Goal: Task Accomplishment & Management: Use online tool/utility

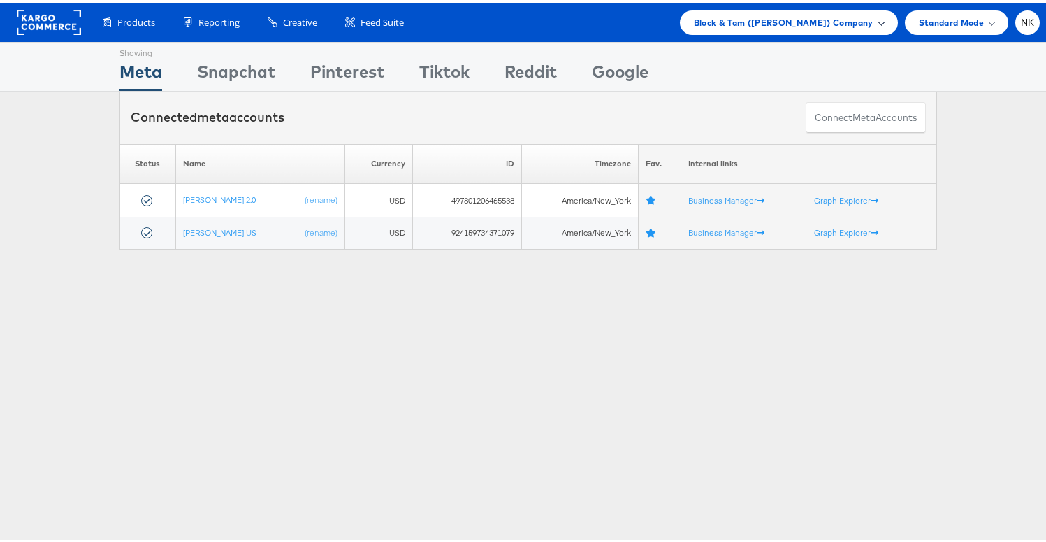
click at [854, 20] on span "Block & Tam (Veronica Beard) Company" at bounding box center [784, 20] width 180 height 15
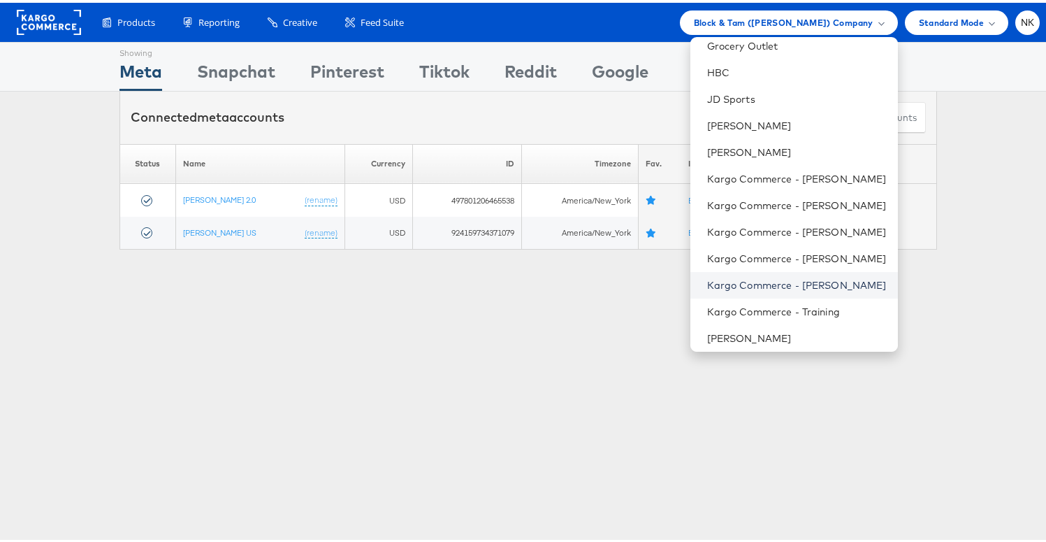
scroll to position [576, 0]
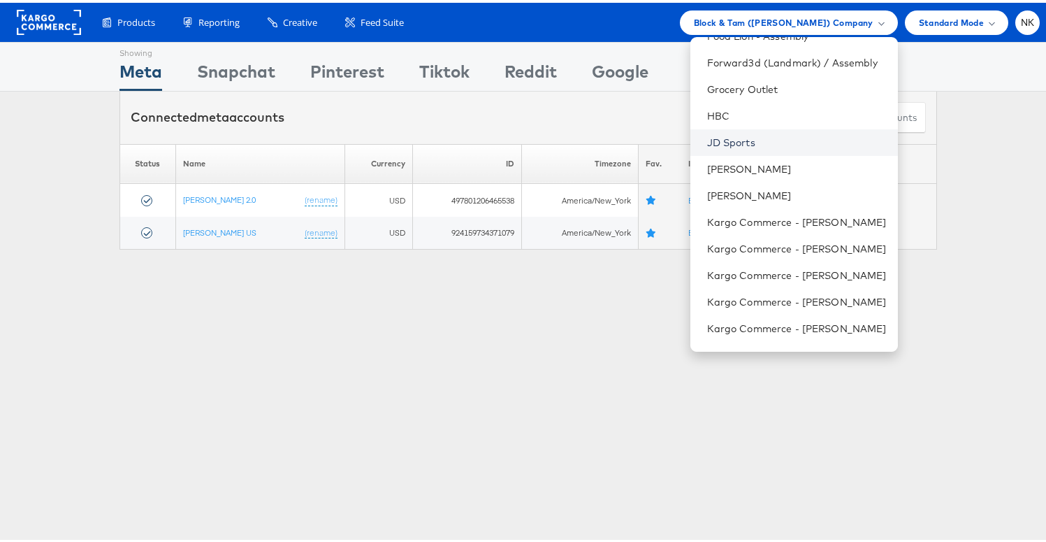
click at [747, 141] on link "JD Sports" at bounding box center [797, 140] width 180 height 14
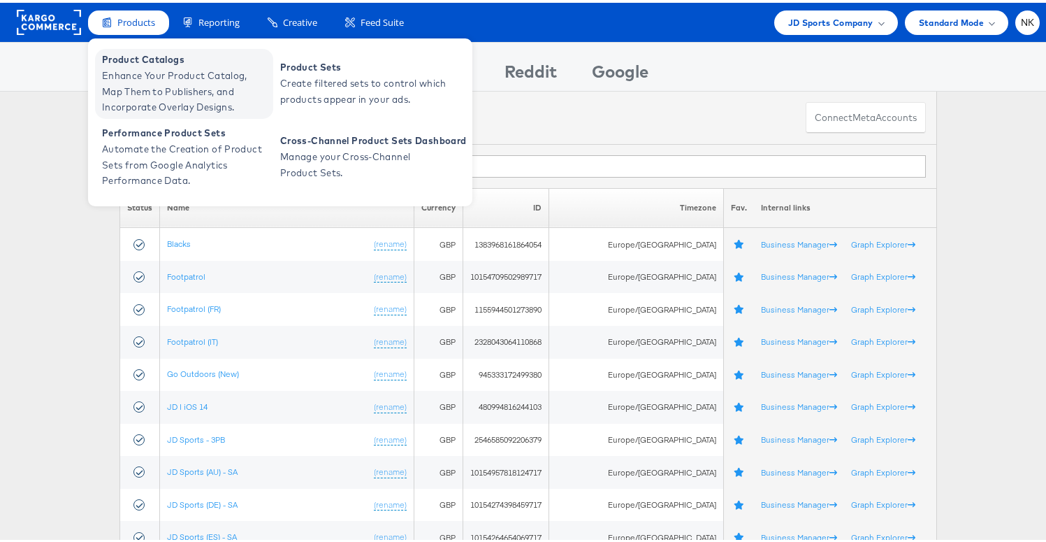
click at [152, 65] on span "Enhance Your Product Catalog, Map Them to Publishers, and Incorporate Overlay D…" at bounding box center [186, 89] width 168 height 48
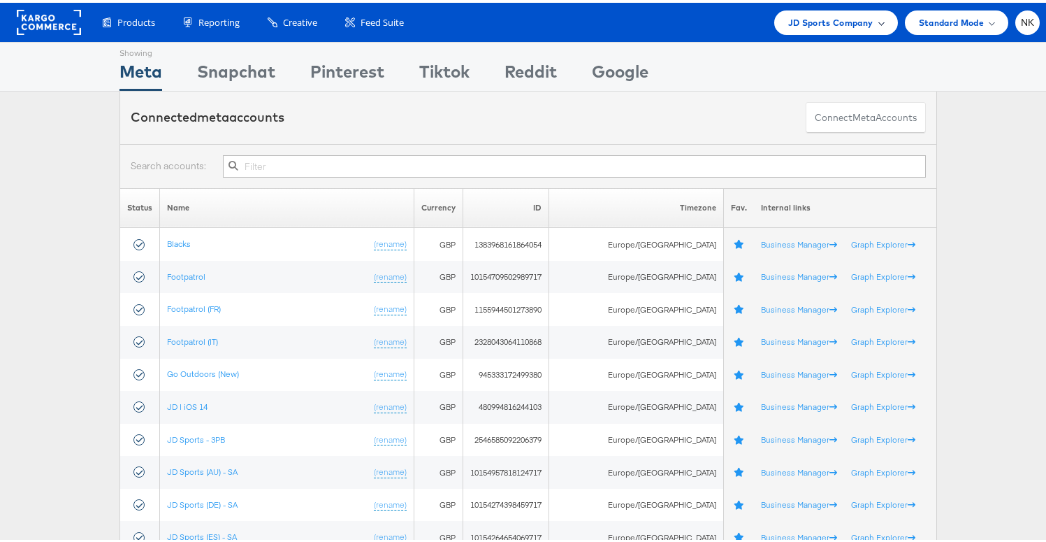
click at [822, 15] on span "JD Sports Company" at bounding box center [830, 20] width 85 height 15
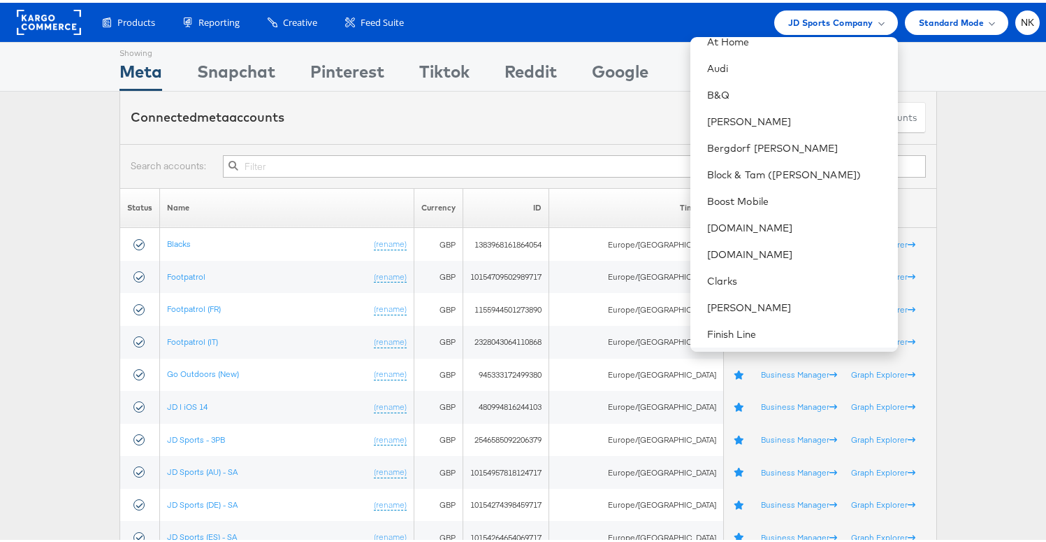
scroll to position [350, 0]
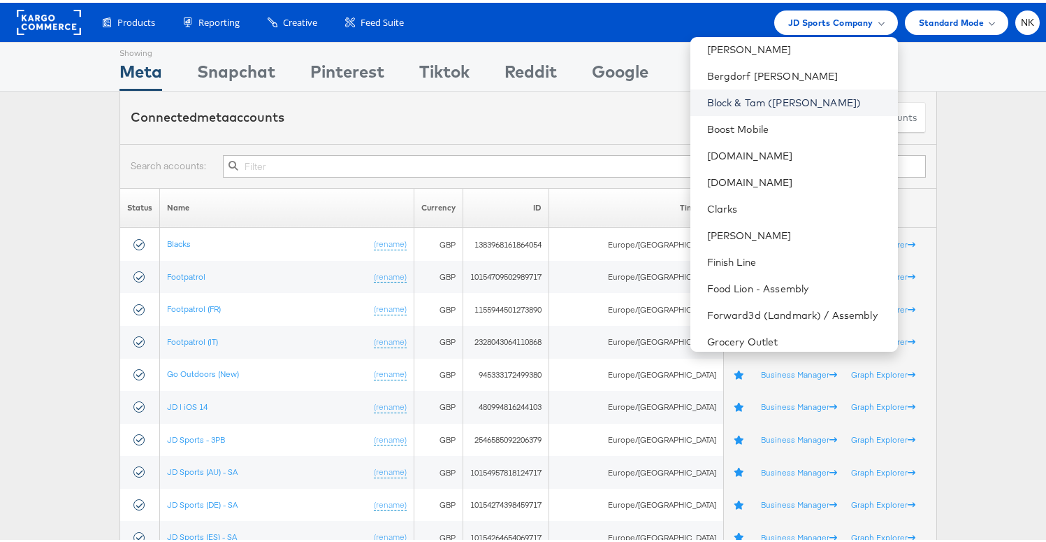
click at [747, 101] on link "Block & Tam ([PERSON_NAME])" at bounding box center [797, 100] width 180 height 14
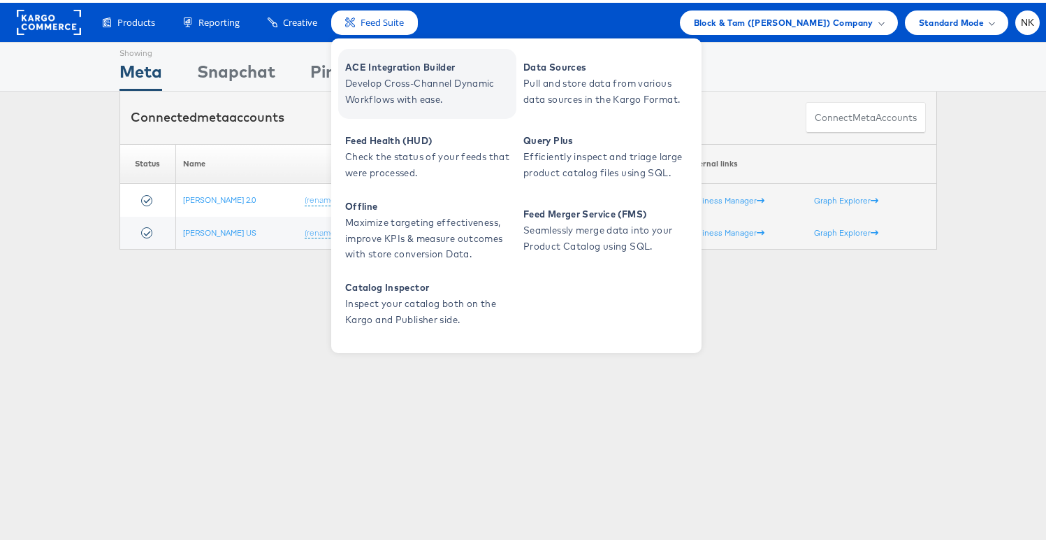
click at [369, 59] on span "ACE Integration Builder" at bounding box center [429, 65] width 168 height 16
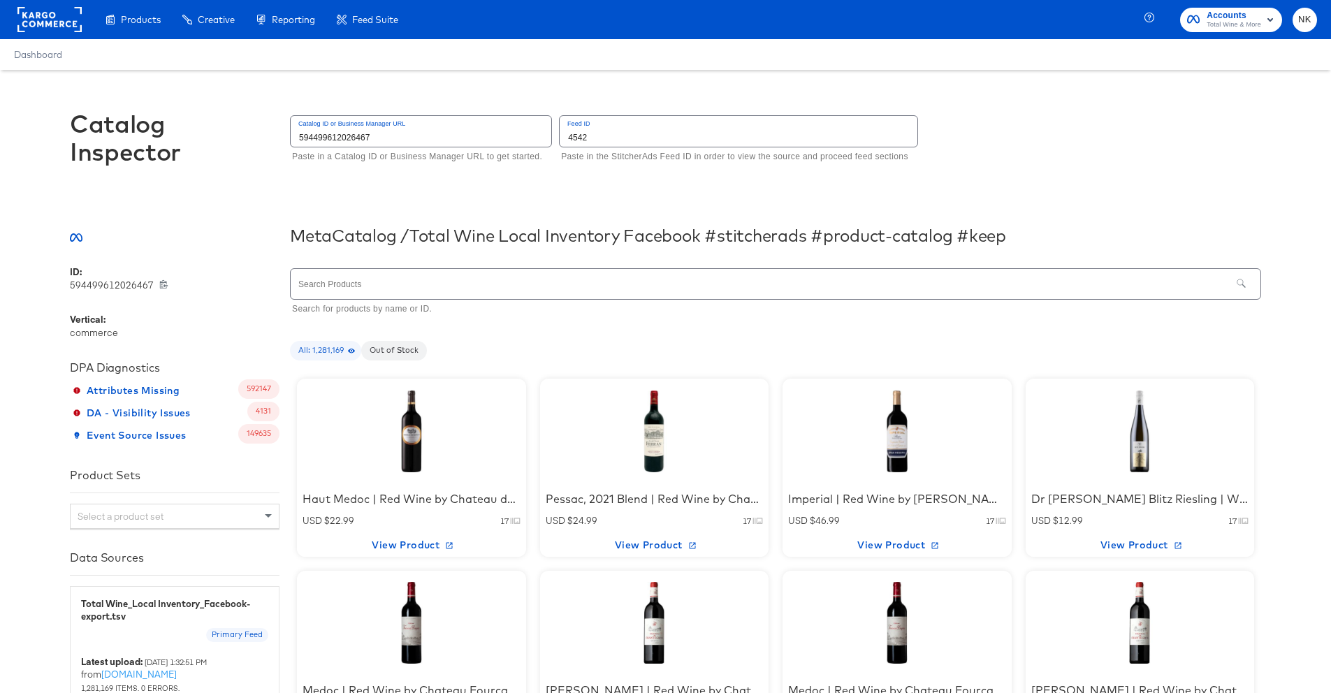
scroll to position [143, 0]
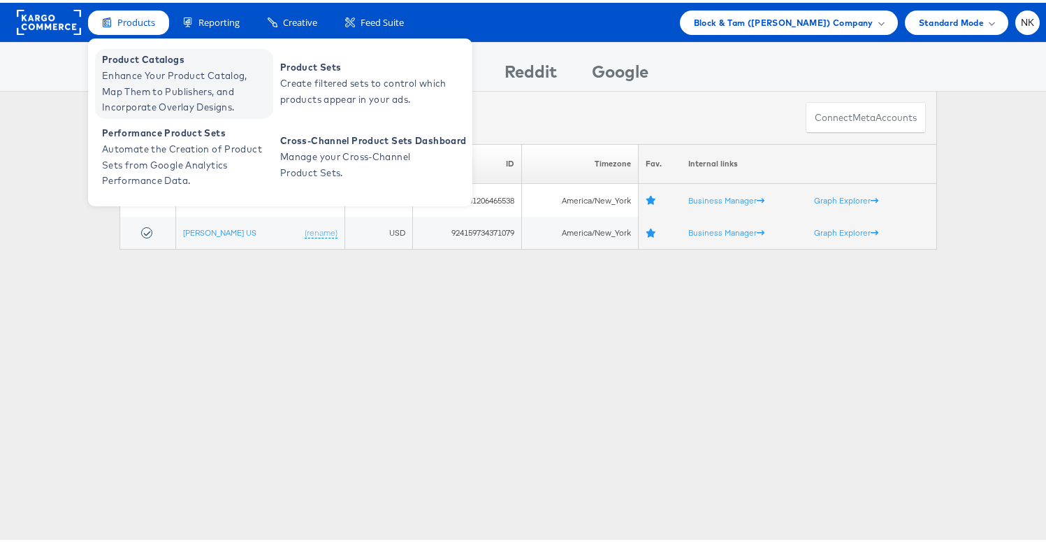
click at [148, 57] on span "Product Catalogs" at bounding box center [186, 57] width 168 height 16
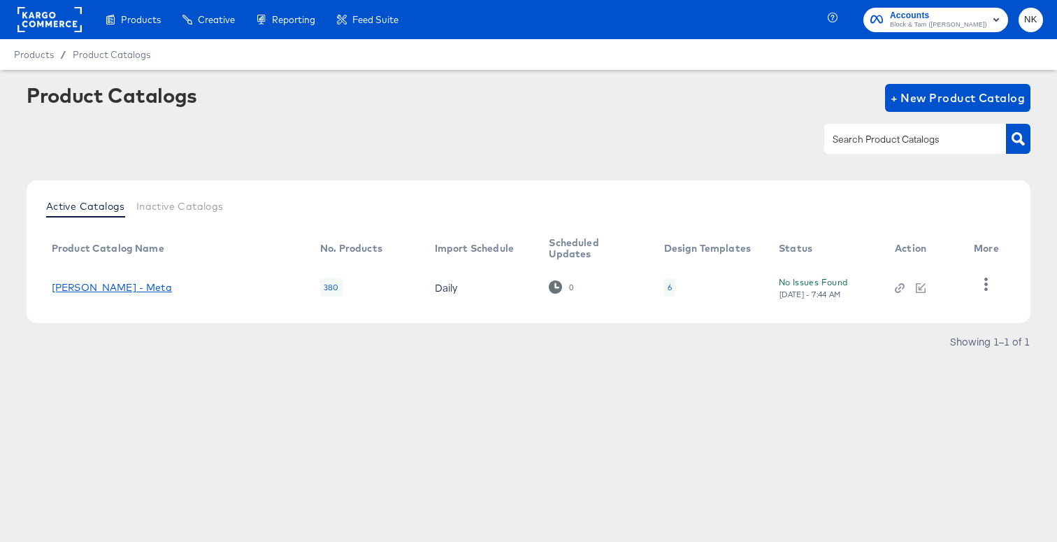
click at [128, 289] on link "[PERSON_NAME] - Meta" at bounding box center [112, 287] width 120 height 11
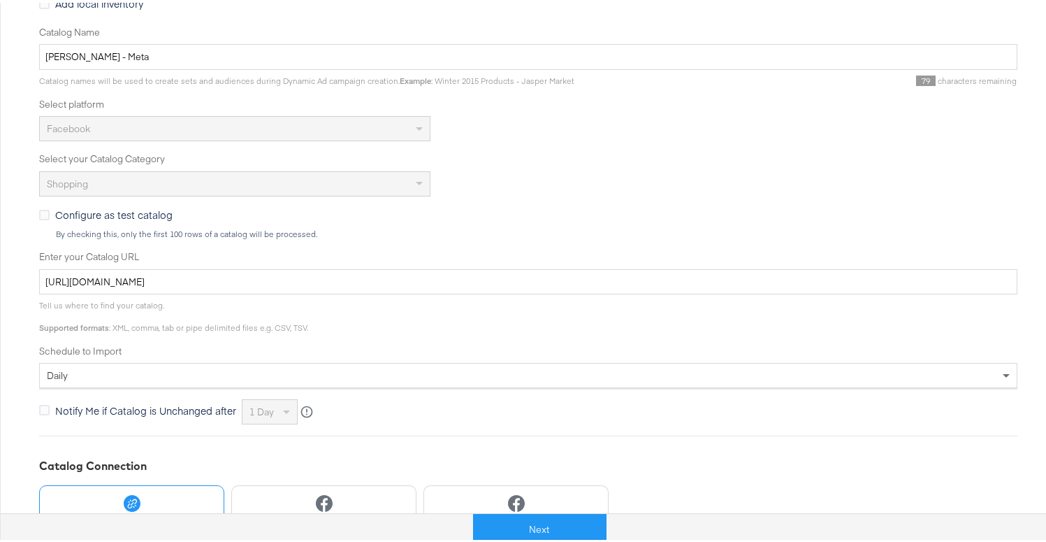
scroll to position [396, 0]
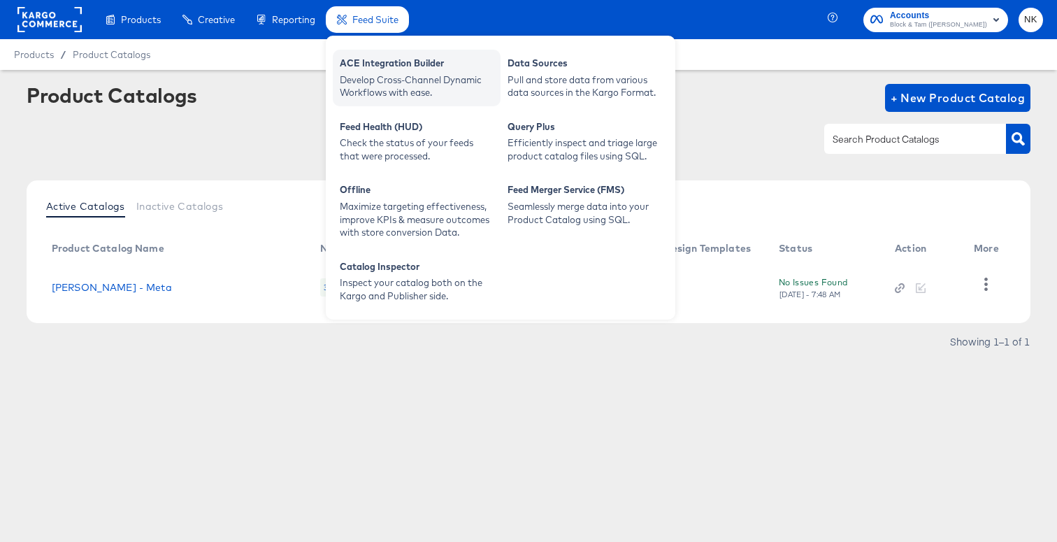
click at [366, 69] on div "ACE Integration Builder" at bounding box center [417, 65] width 154 height 17
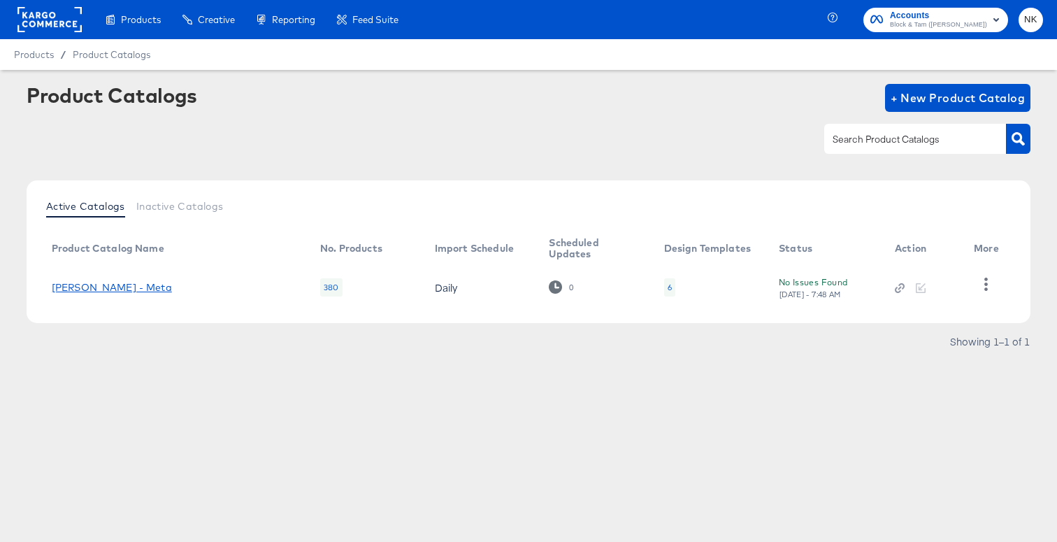
click at [132, 286] on link "Veronica Beard - Meta" at bounding box center [112, 287] width 120 height 11
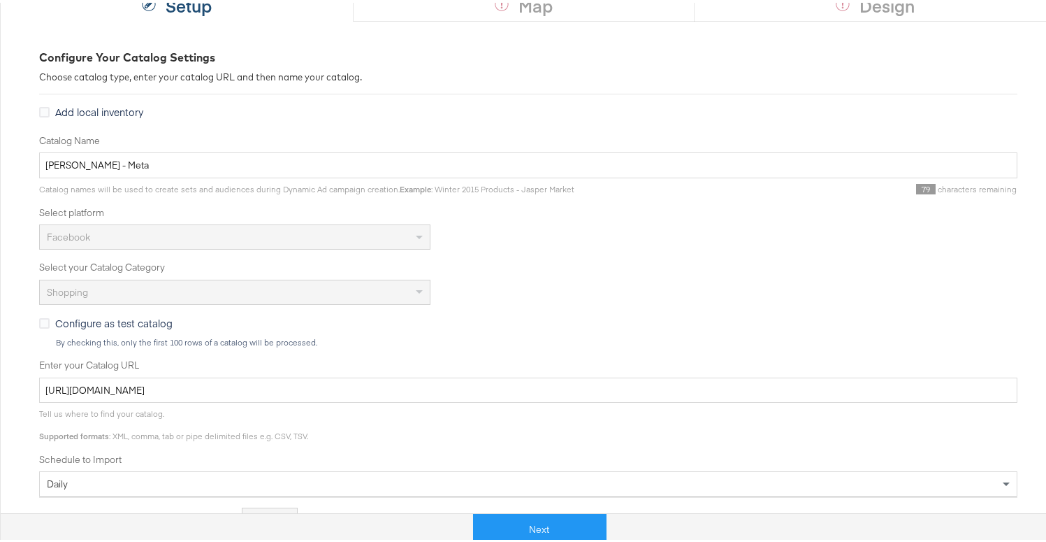
scroll to position [377, 0]
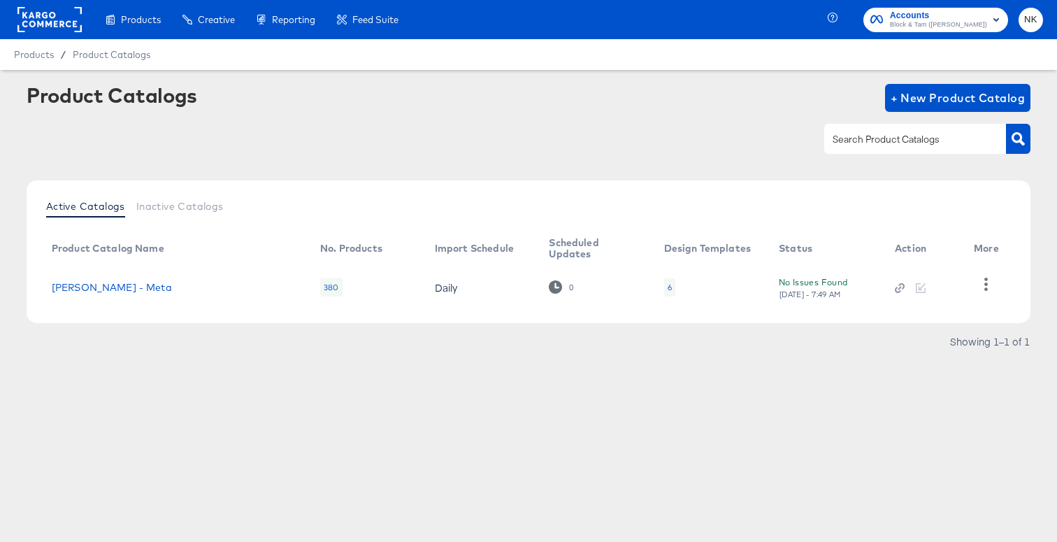
click at [52, 17] on rect at bounding box center [49, 19] width 64 height 25
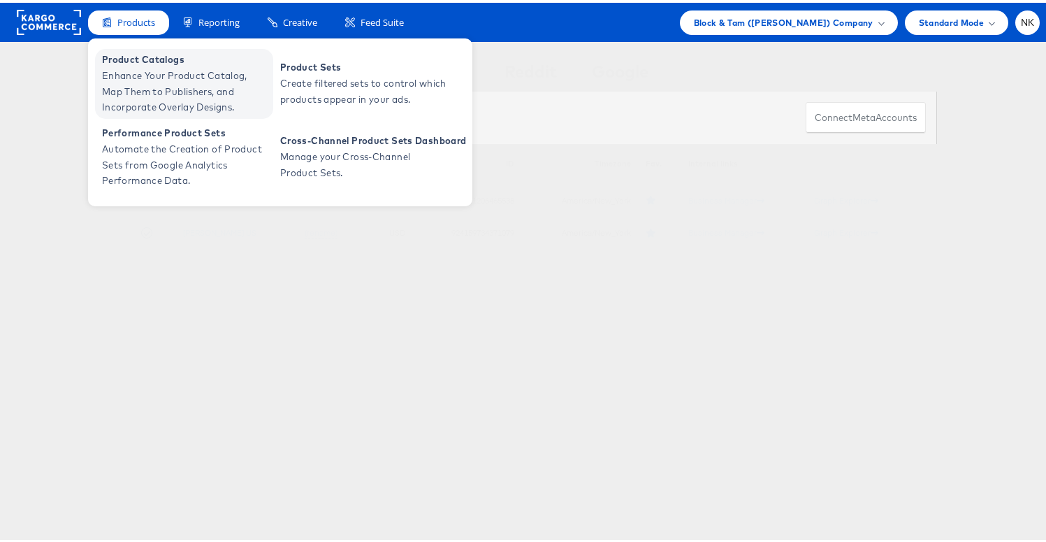
click at [147, 59] on span "Product Catalogs" at bounding box center [186, 57] width 168 height 16
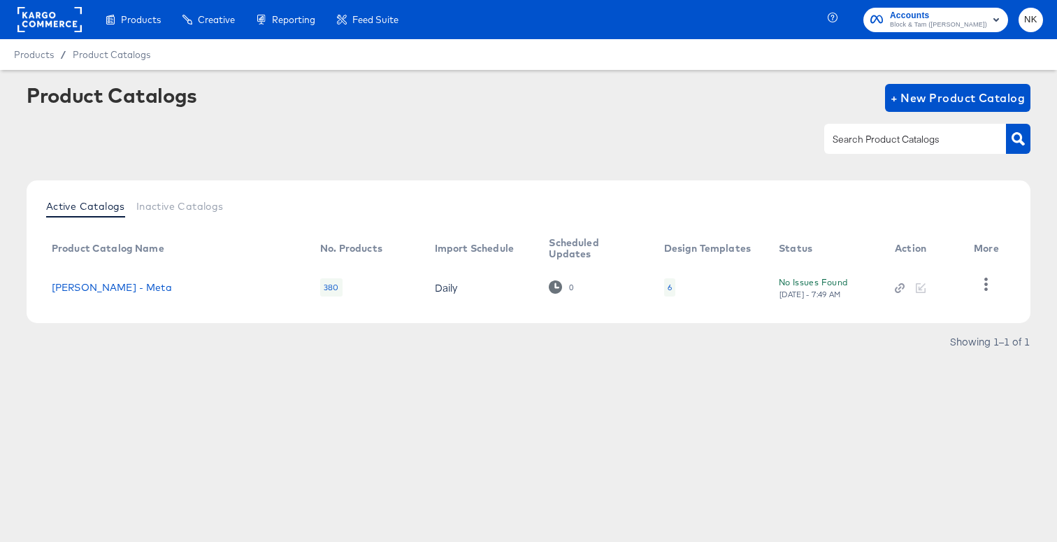
click at [50, 23] on rect at bounding box center [49, 19] width 64 height 25
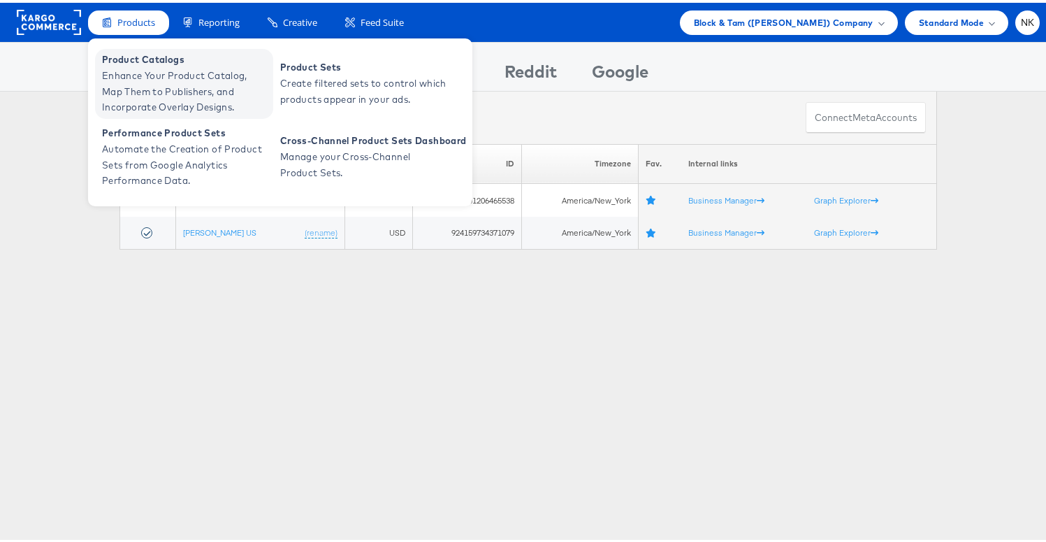
click at [134, 58] on span "Product Catalogs" at bounding box center [186, 57] width 168 height 16
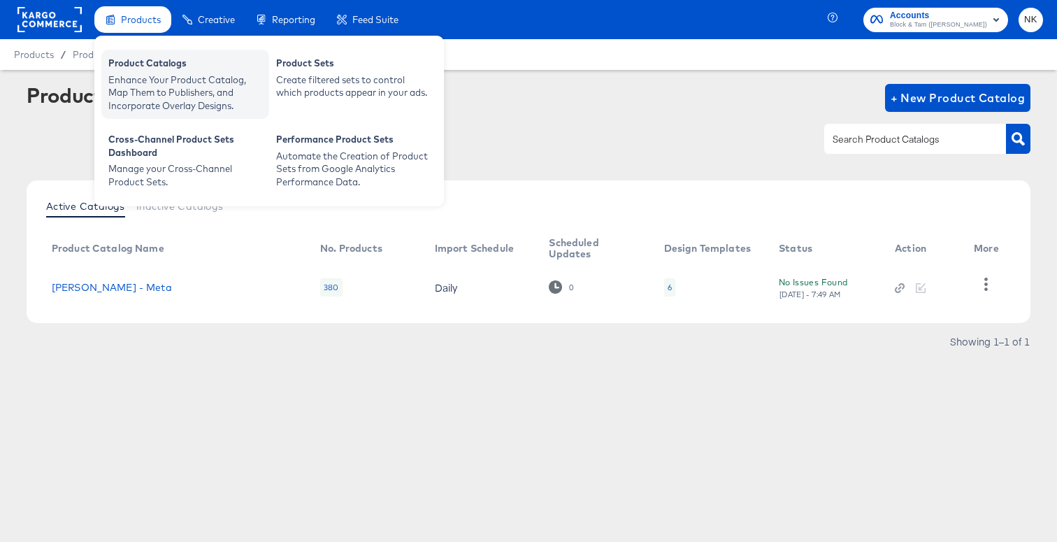
click at [151, 70] on div "Product Catalogs" at bounding box center [185, 65] width 154 height 17
click at [156, 92] on div "Enhance Your Product Catalog, Map Them to Publishers, and Incorporate Overlay D…" at bounding box center [185, 92] width 154 height 39
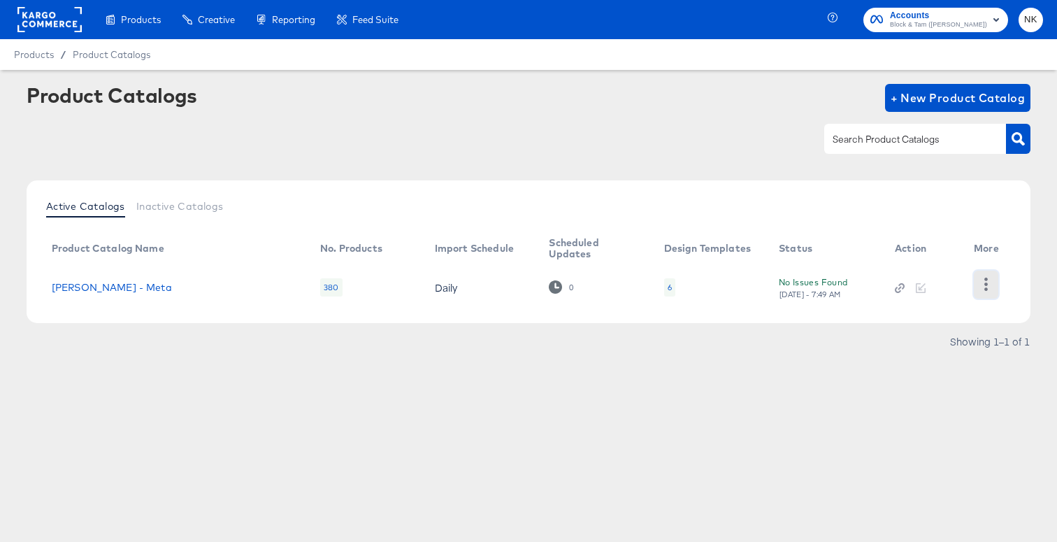
click at [988, 277] on icon "button" at bounding box center [985, 283] width 13 height 13
click at [962, 277] on div "HUD Checks (Internal)" at bounding box center [928, 272] width 140 height 22
click at [615, 139] on div at bounding box center [528, 138] width 1003 height 31
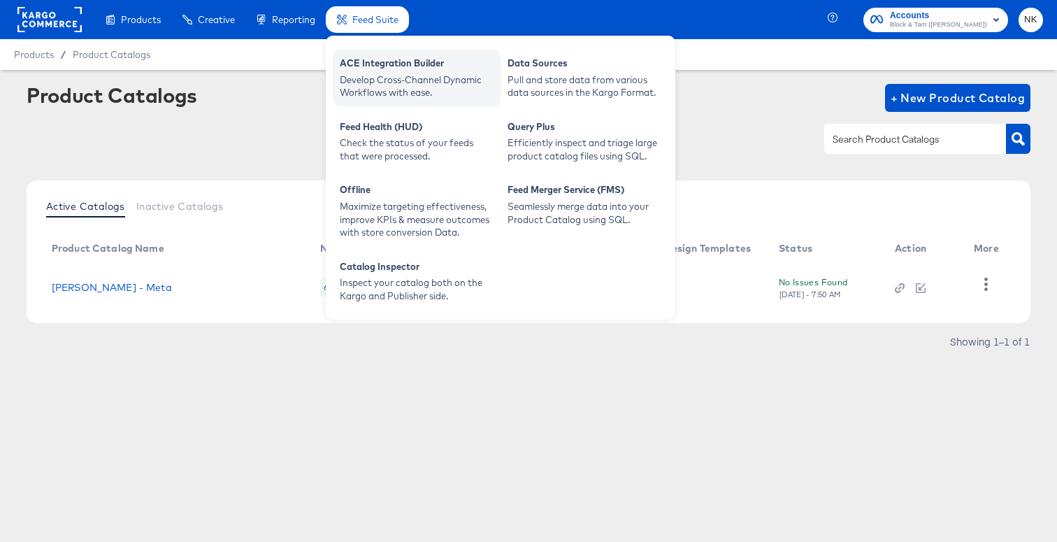
click at [365, 63] on div "ACE Integration Builder" at bounding box center [417, 65] width 154 height 17
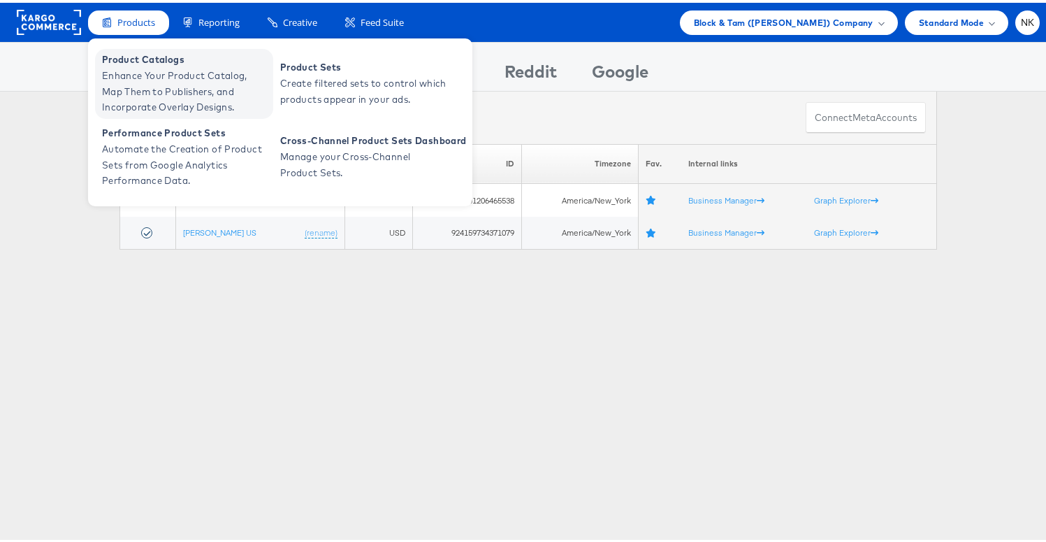
click at [141, 61] on span "Product Catalogs" at bounding box center [186, 57] width 168 height 16
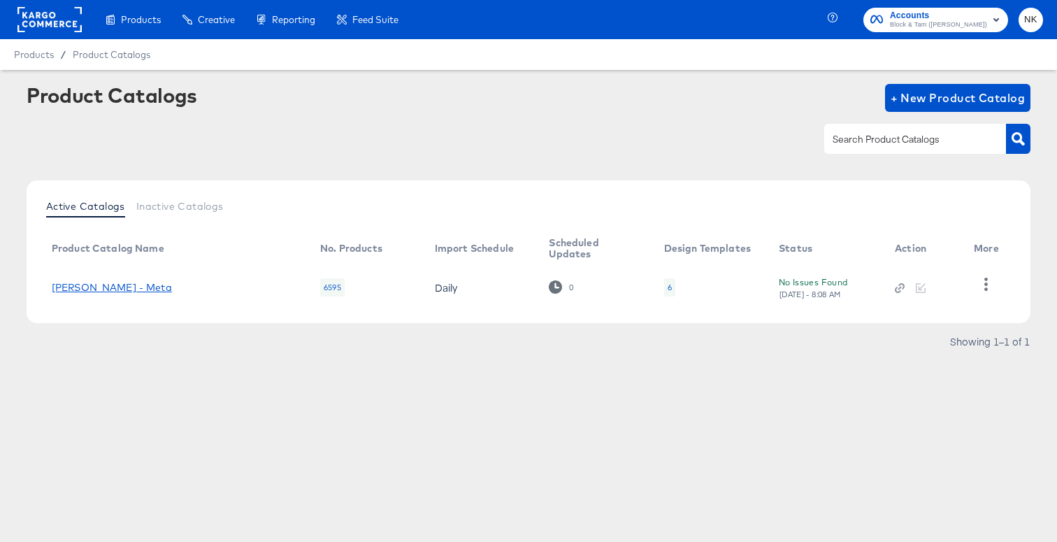
click at [130, 290] on link "[PERSON_NAME] - Meta" at bounding box center [112, 287] width 120 height 11
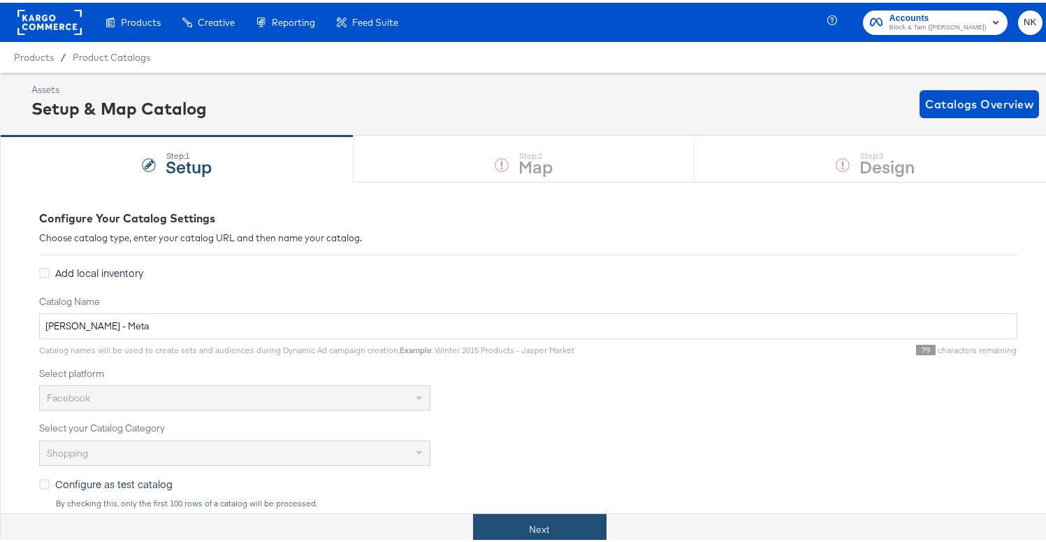
click at [537, 517] on button "Next" at bounding box center [539, 526] width 133 height 31
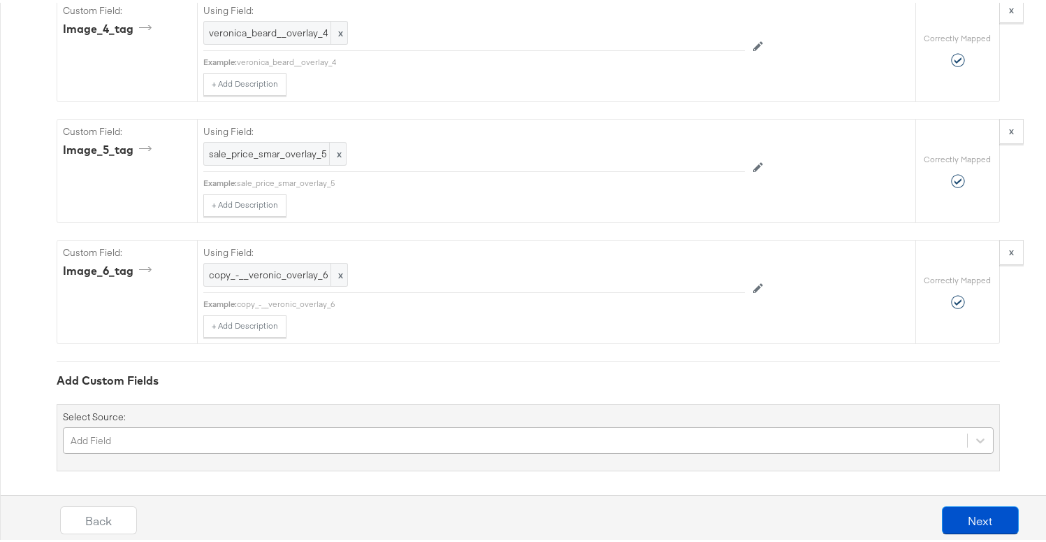
scroll to position [2154, 0]
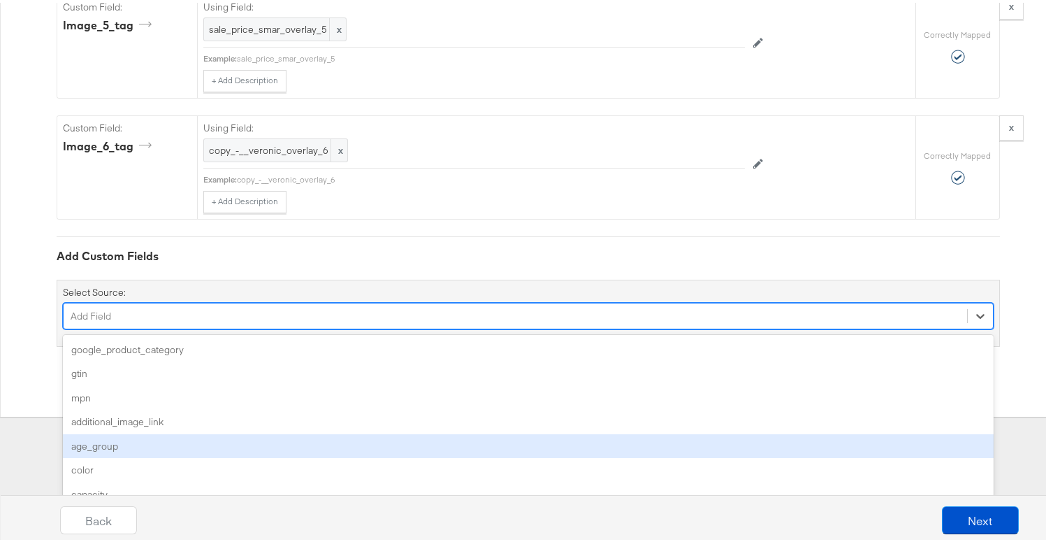
click at [334, 326] on div "option age_group focused, 5 of 164. 164 results available. Use Up and Down to c…" at bounding box center [528, 313] width 931 height 27
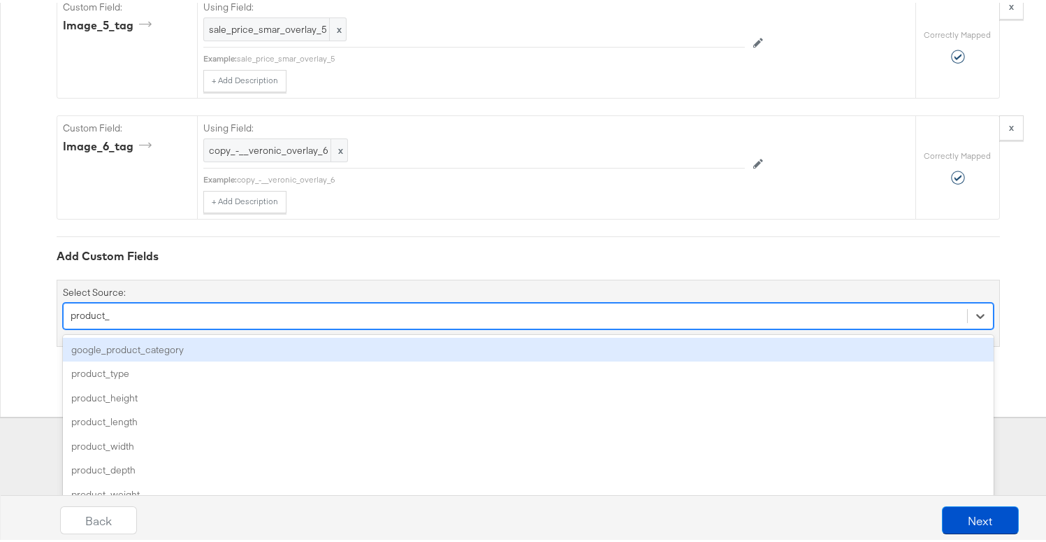
scroll to position [2071, 0]
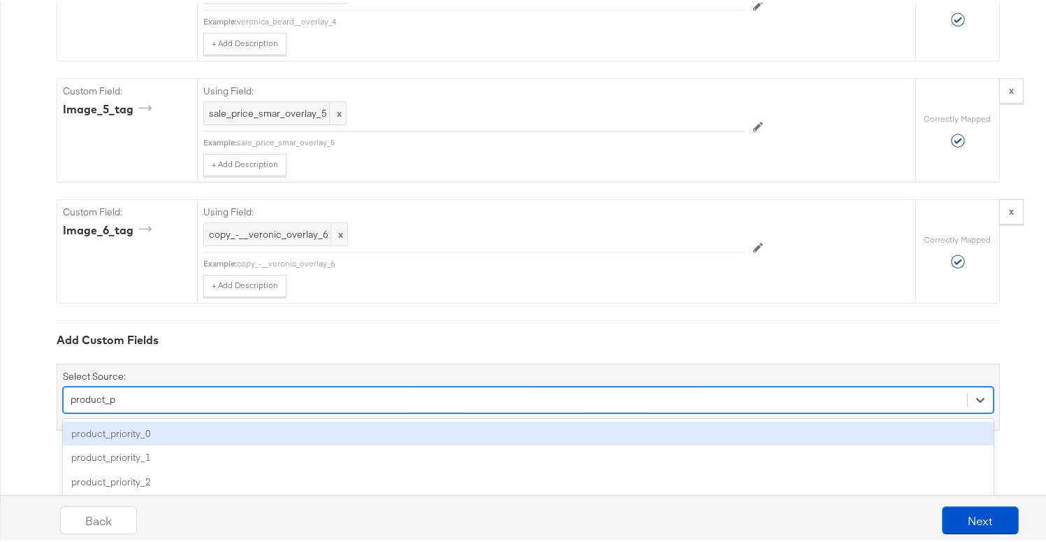
type input "product_pr"
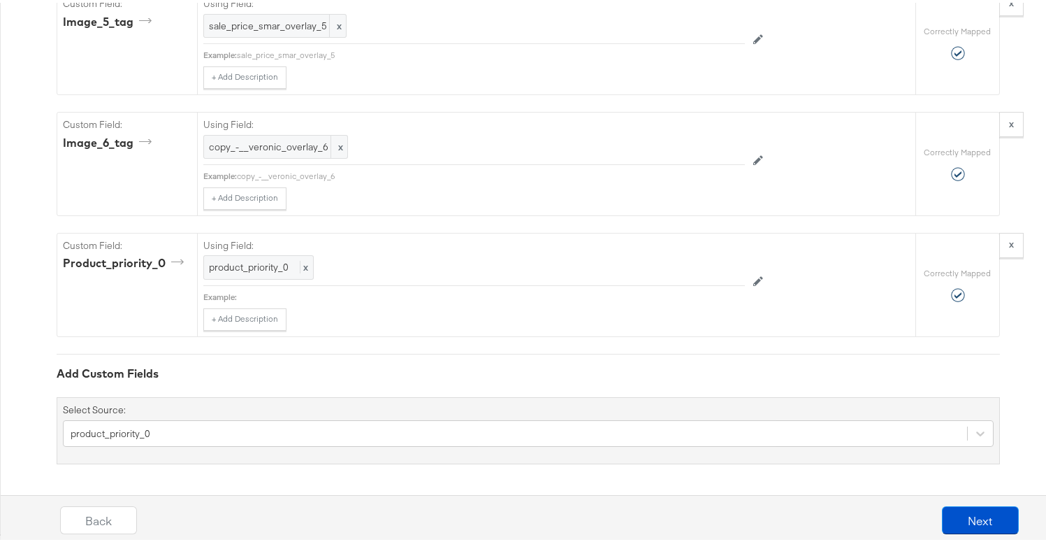
click at [355, 385] on div "Add Custom Fields Select Source: product_priority_0" at bounding box center [528, 406] width 943 height 110
click at [968, 514] on button "Next" at bounding box center [980, 517] width 77 height 28
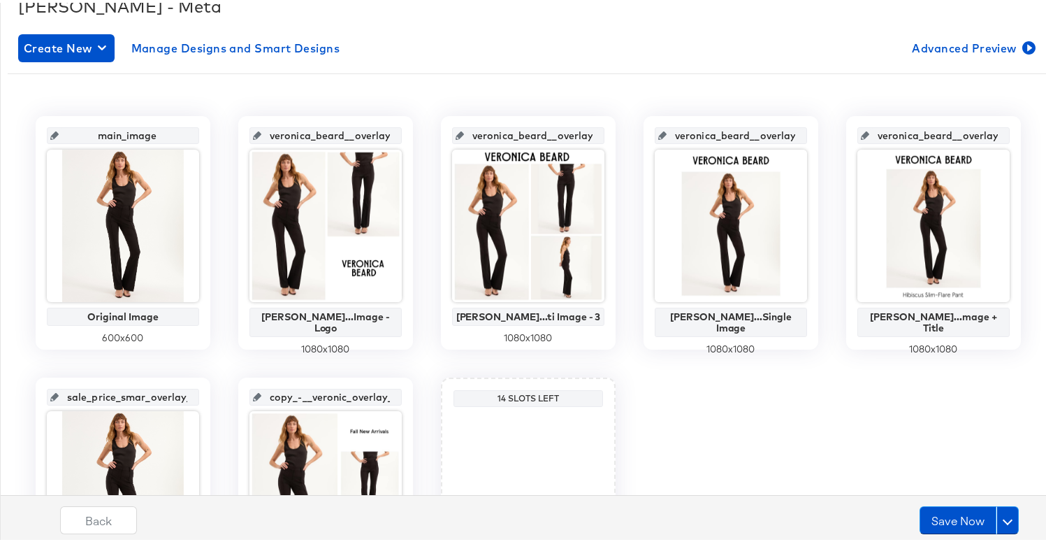
scroll to position [237, 0]
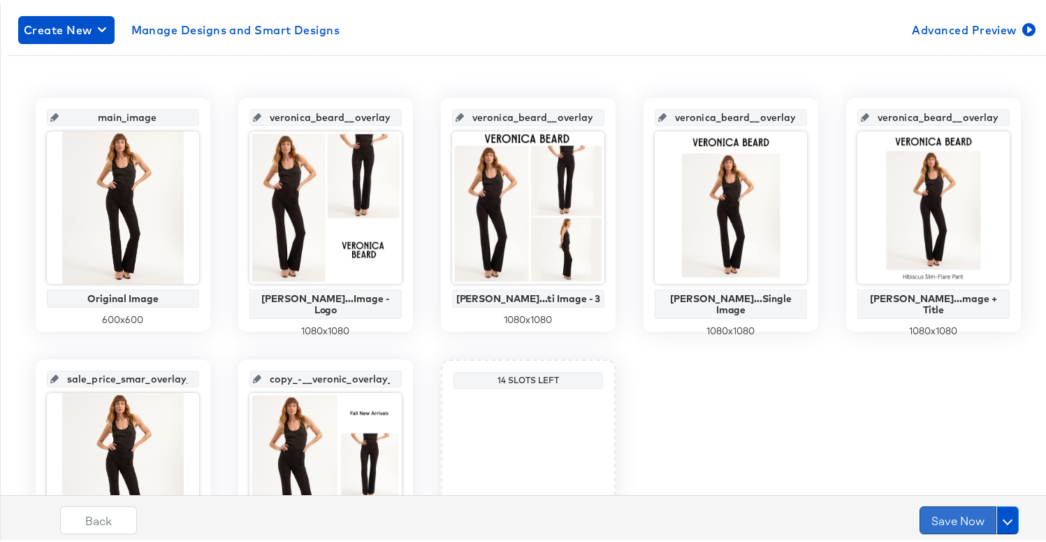
click at [948, 521] on button "Save Now" at bounding box center [958, 517] width 77 height 28
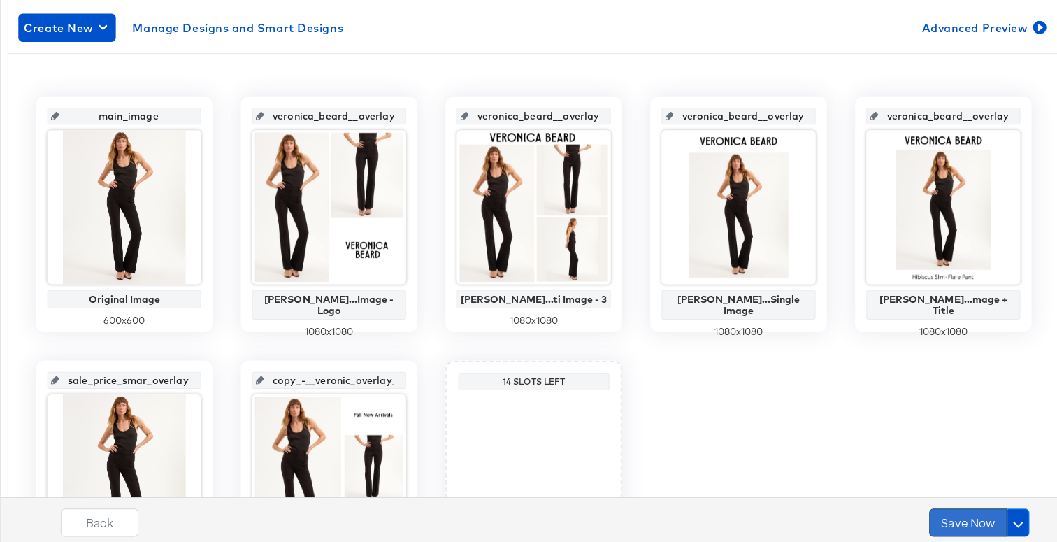
scroll to position [0, 0]
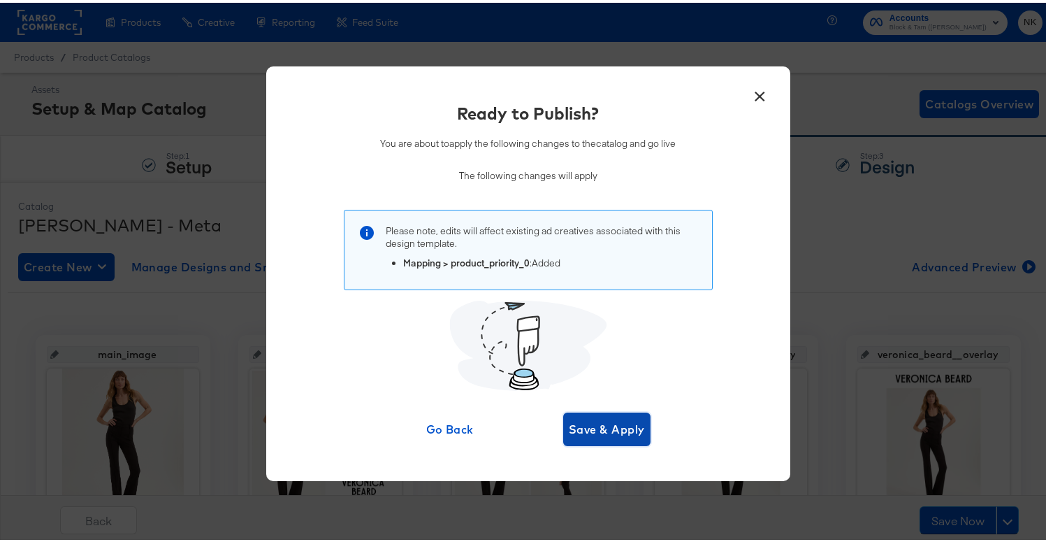
click at [607, 430] on span "Save & Apply" at bounding box center [607, 426] width 76 height 20
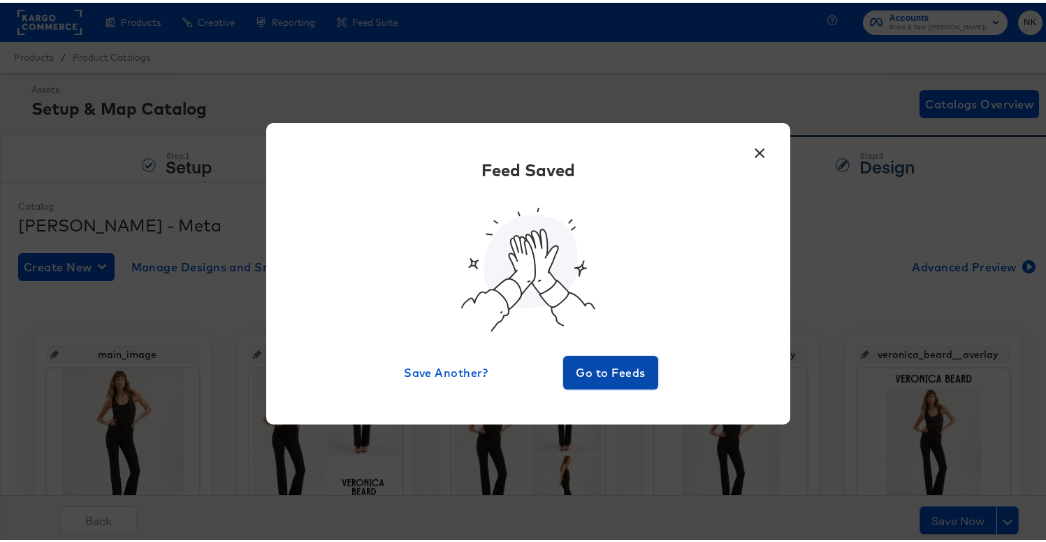
click at [581, 366] on span "Go to Feeds" at bounding box center [611, 370] width 84 height 20
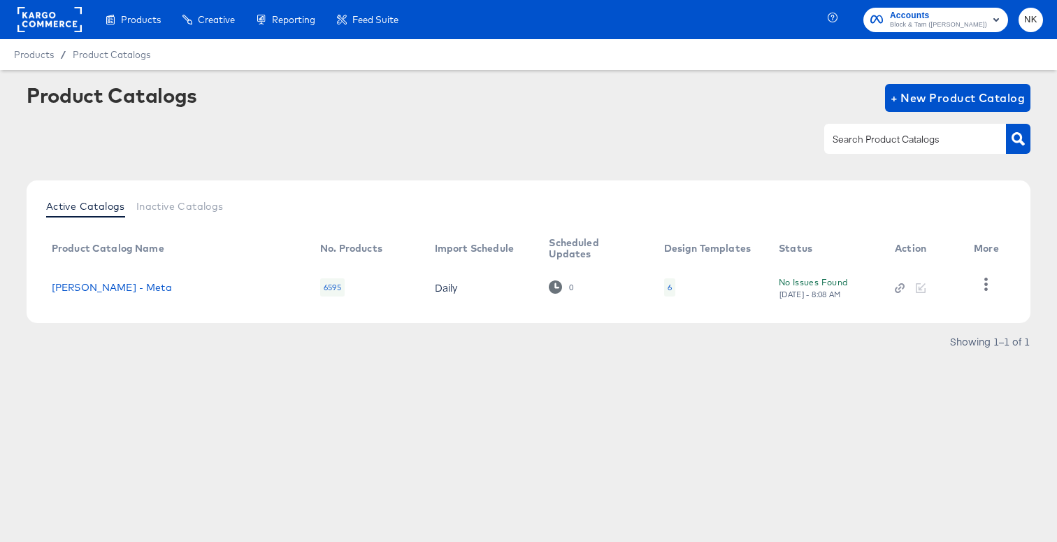
click at [412, 148] on div at bounding box center [528, 138] width 1003 height 31
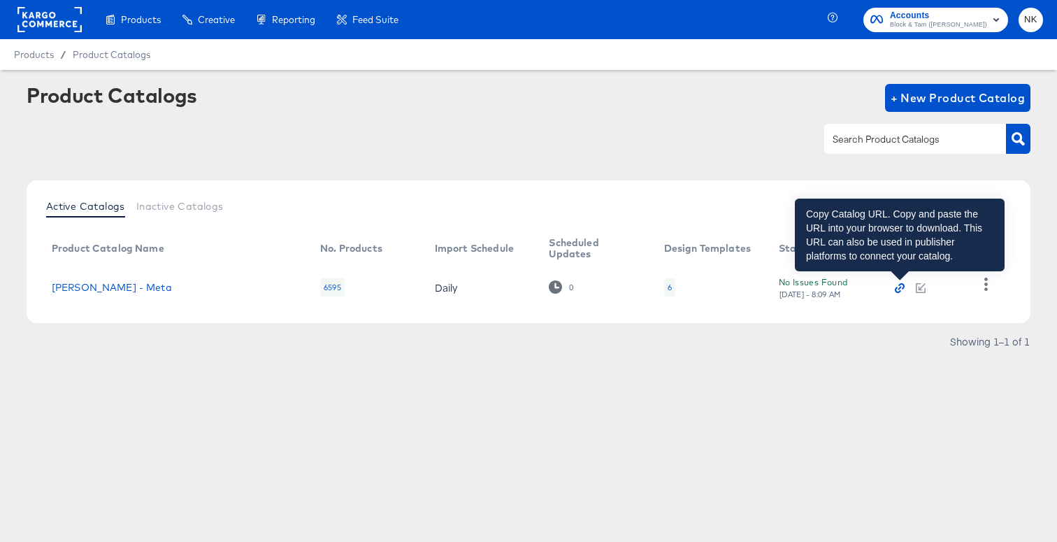
click at [898, 286] on icon "button" at bounding box center [899, 288] width 10 height 10
